Goal: Transaction & Acquisition: Purchase product/service

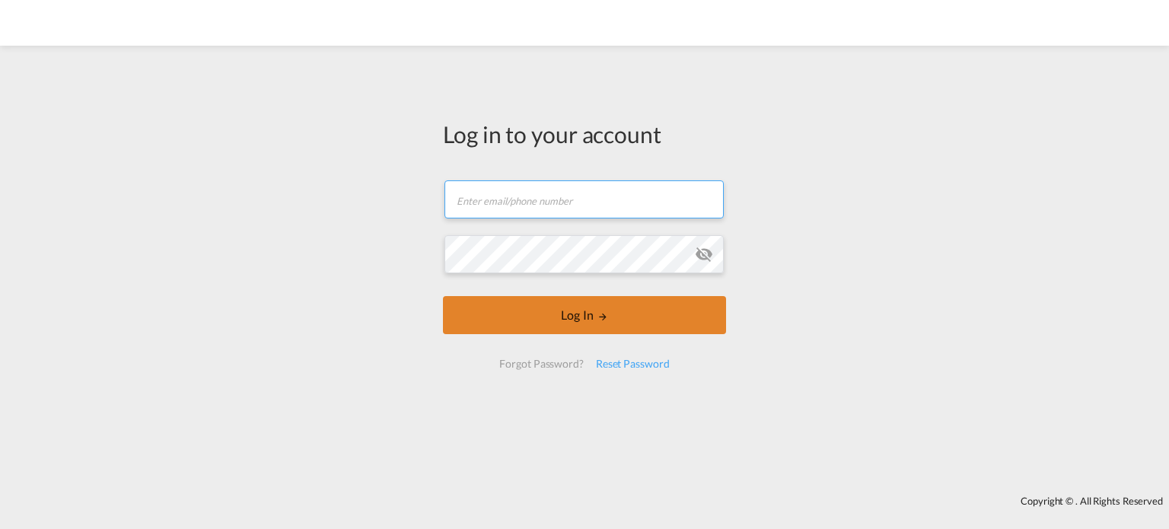
type input "[EMAIL_ADDRESS][DOMAIN_NAME]"
click at [591, 316] on button "Log In" at bounding box center [584, 315] width 283 height 38
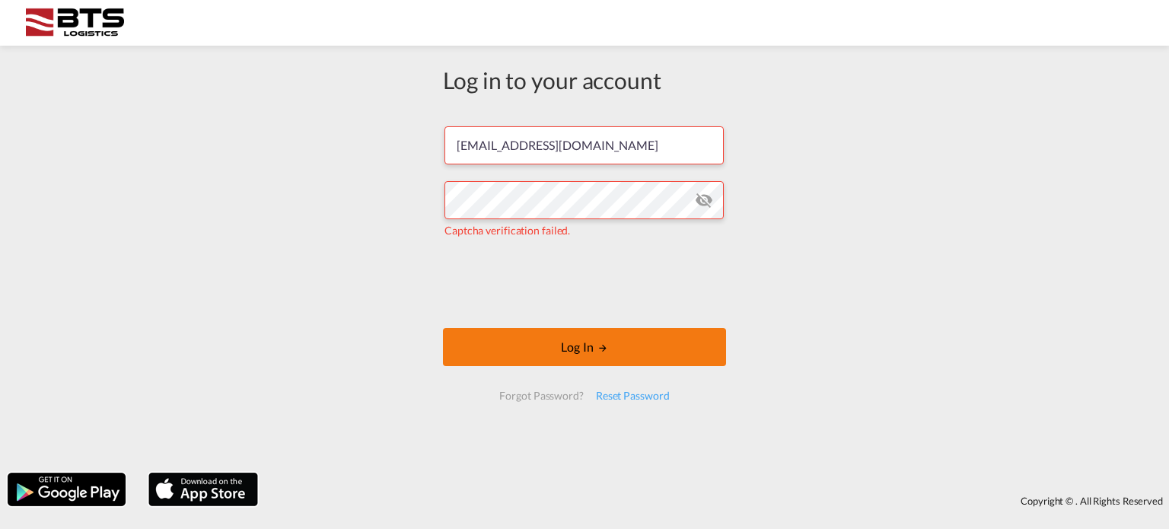
click at [577, 350] on button "Log In" at bounding box center [584, 347] width 283 height 38
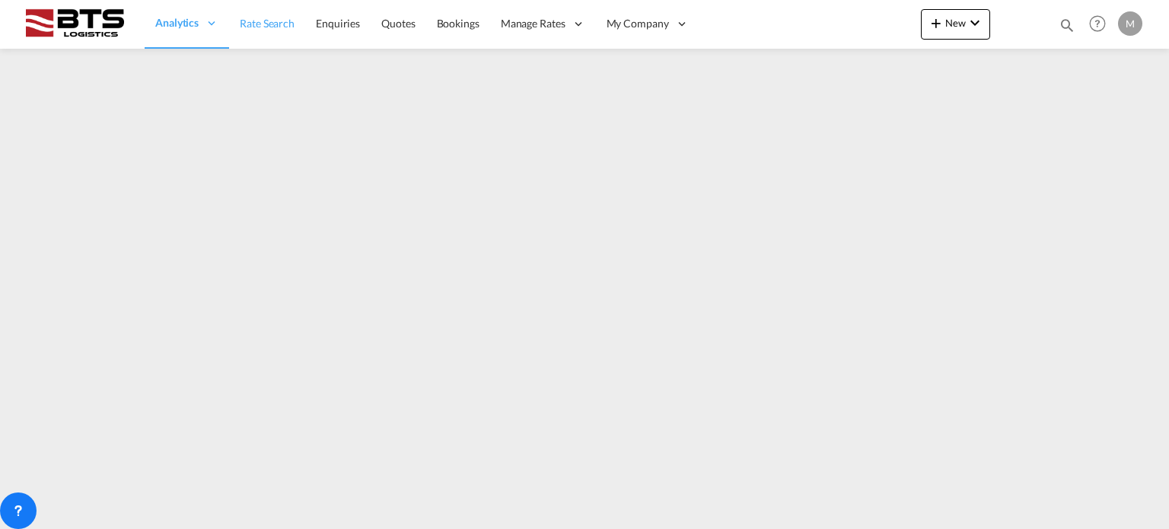
click at [279, 27] on span "Rate Search" at bounding box center [267, 23] width 55 height 13
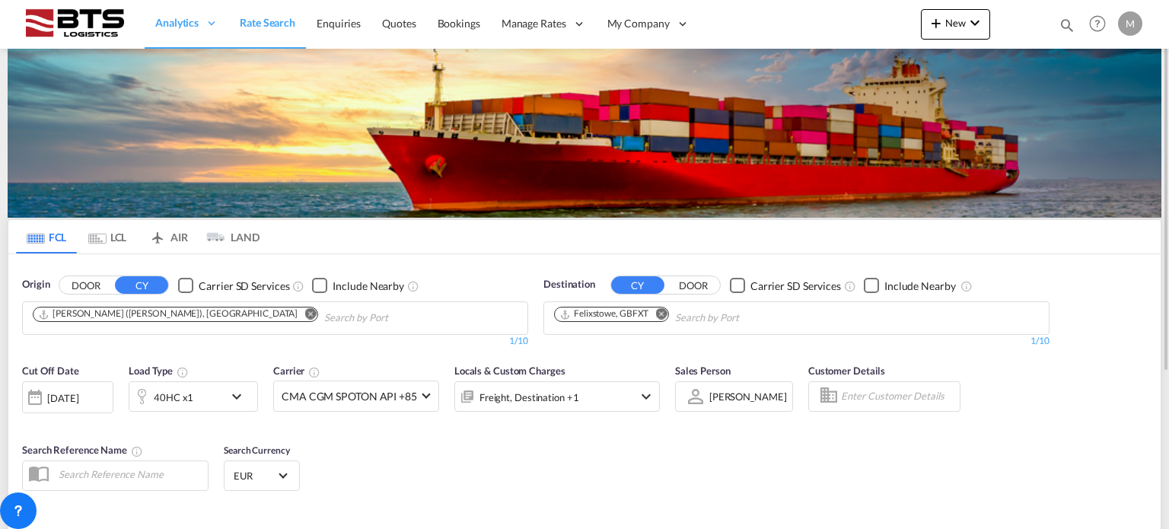
click at [304, 318] on md-icon "Remove" at bounding box center [309, 313] width 11 height 11
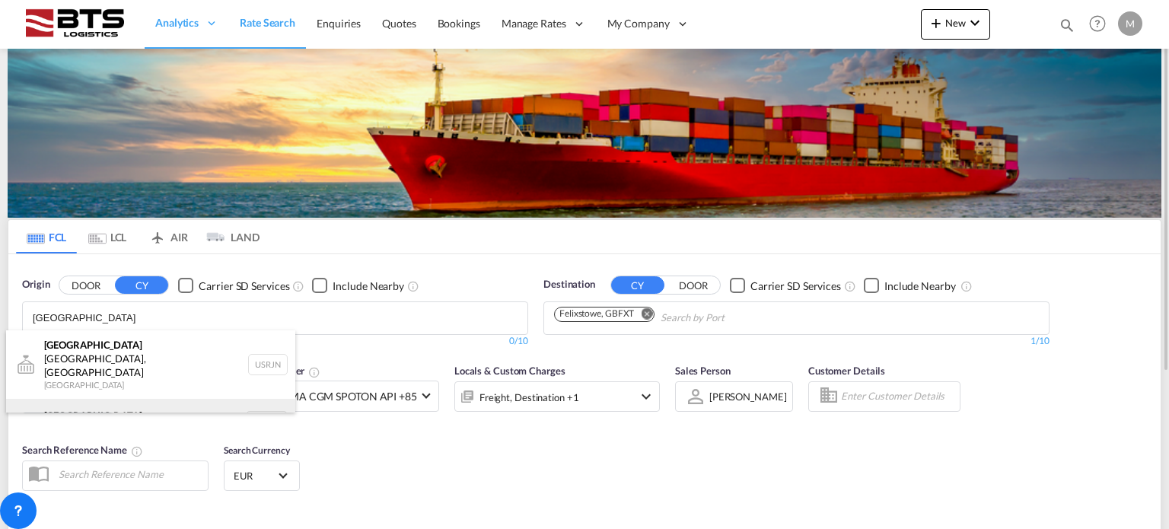
type input "[GEOGRAPHIC_DATA]"
click at [207, 403] on div "[GEOGRAPHIC_DATA] [GEOGRAPHIC_DATA] NLRTM" at bounding box center [150, 422] width 289 height 46
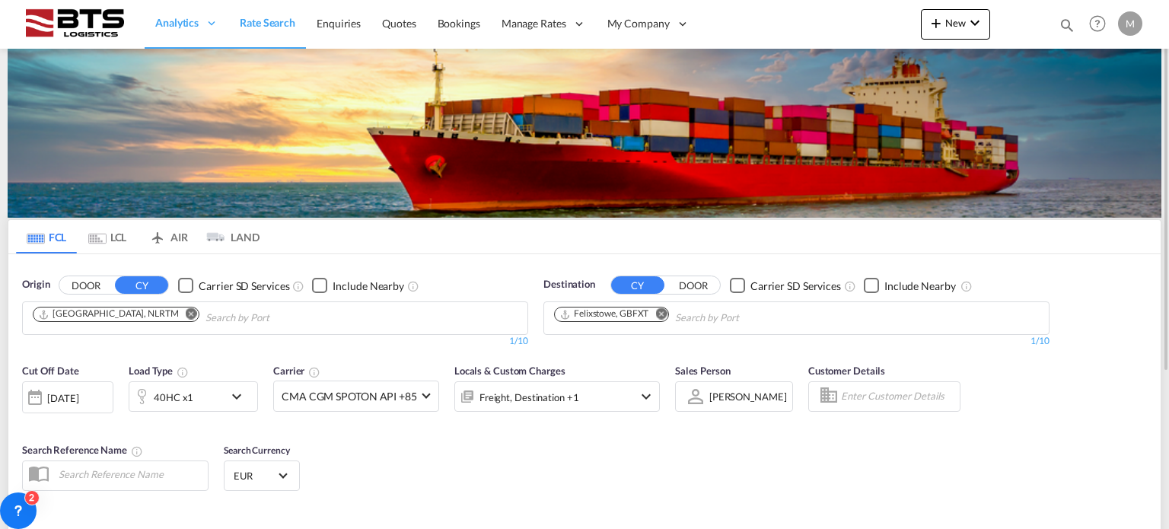
click at [658, 314] on md-icon "Remove" at bounding box center [660, 313] width 11 height 11
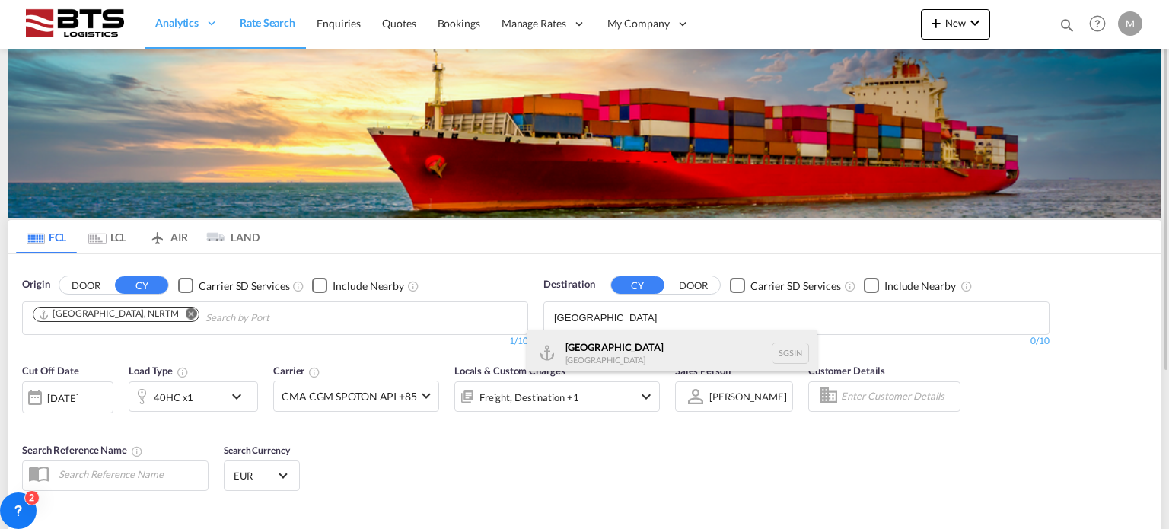
type input "[GEOGRAPHIC_DATA]"
click at [630, 339] on div "Singapore [GEOGRAPHIC_DATA] [GEOGRAPHIC_DATA]" at bounding box center [672, 353] width 289 height 46
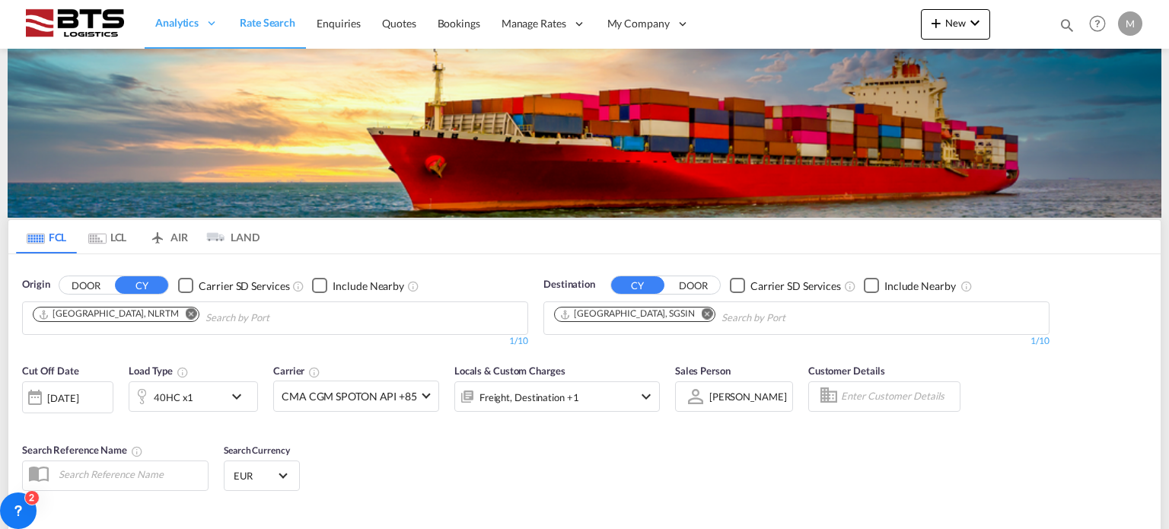
scroll to position [152, 0]
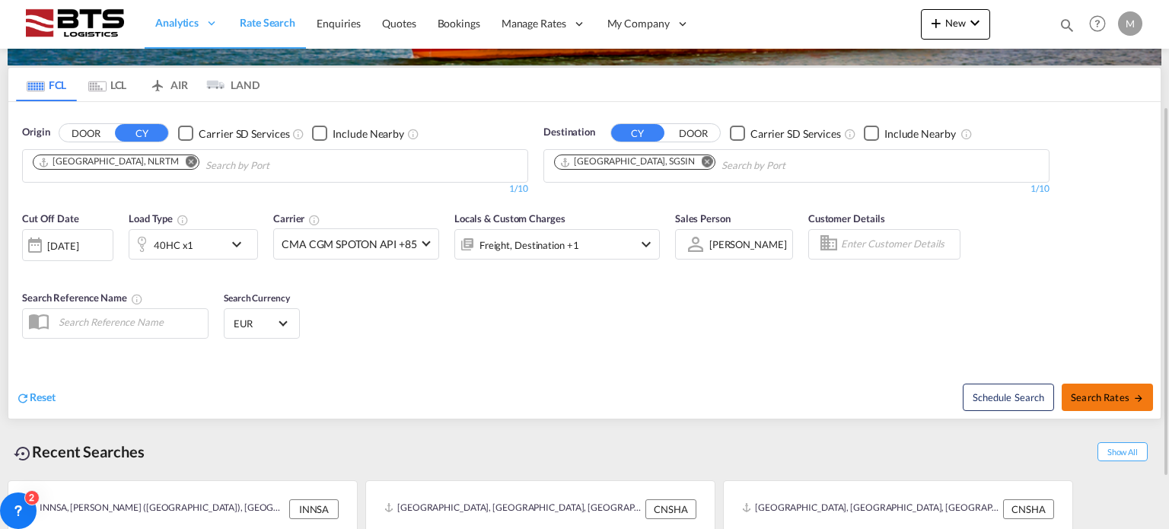
click at [1099, 395] on span "Search Rates" at bounding box center [1107, 397] width 73 height 12
type input "NLRTM to SGSIN / [DATE]"
